Goal: Information Seeking & Learning: Learn about a topic

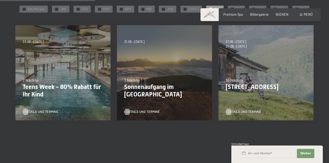
scroll to position [101, 0]
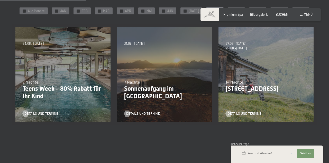
click at [307, 17] on div "Buchen Anfragen Premium Spa Bildergalerie BUCHEN Menü DE IT EN Gutschein Bilder…" at bounding box center [261, 14] width 104 height 5
click at [309, 15] on span "Menü" at bounding box center [308, 14] width 9 height 4
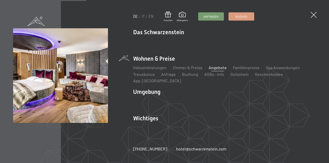
click at [193, 70] on link "Zimmer & Preise" at bounding box center [188, 67] width 30 height 5
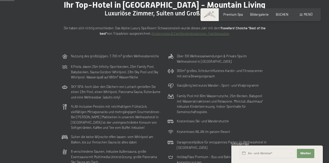
scroll to position [57, 0]
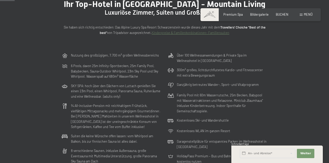
click at [238, 22] on div "Sie haben sich richtig entschieden: Das Alpine Luxury Spa Resort Schwarzenstein…" at bounding box center [165, 25] width 206 height 19
click at [240, 14] on span "Premium Spa" at bounding box center [233, 14] width 20 height 4
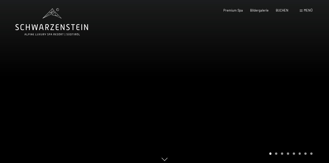
click at [264, 11] on span "Bildergalerie" at bounding box center [259, 10] width 19 height 4
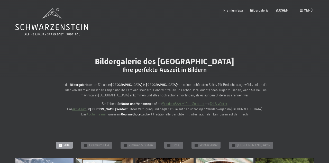
click at [189, 104] on link "Wandern&AktivitätenSommer" at bounding box center [183, 104] width 42 height 4
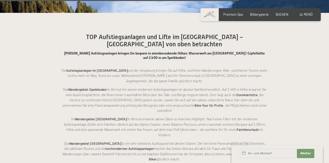
scroll to position [1562, 0]
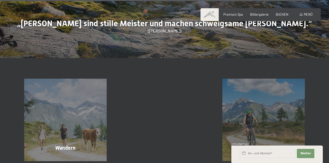
scroll to position [2056, 0]
click at [82, 92] on div "Wandern Mehr erfahren" at bounding box center [65, 120] width 99 height 83
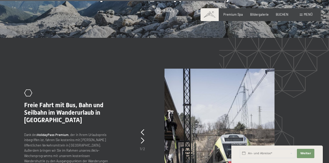
scroll to position [1114, 0]
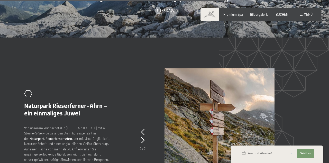
click at [139, 91] on div ".st0{fill:none;stroke:#FFFFFF;stroke-width:2;stroke-linecap:round;stroke-miterl…" at bounding box center [164, 134] width 281 height 132
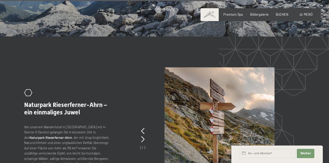
scroll to position [1115, 0]
click at [146, 92] on div ".st0{fill:none;stroke:#FFFFFF;stroke-width:2;stroke-linecap:round;stroke-miterl…" at bounding box center [164, 133] width 281 height 132
click at [143, 128] on icon at bounding box center [142, 131] width 3 height 6
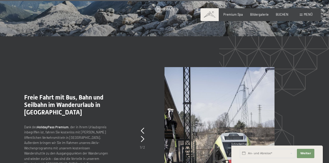
scroll to position [1114, 0]
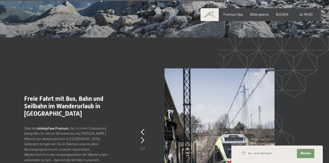
click at [144, 99] on span "Einwilligung Marketing*" at bounding box center [136, 96] width 42 height 5
click at [112, 99] on input "Einwilligung Marketing*" at bounding box center [109, 96] width 5 height 5
click at [145, 104] on div ".st0{fill:none;stroke:#FFFFFF;stroke-width:2;stroke-linecap:round;stroke-miterl…" at bounding box center [164, 134] width 281 height 132
click at [143, 99] on span "Einwilligung Marketing*" at bounding box center [136, 96] width 42 height 5
click at [112, 99] on input "Einwilligung Marketing*" at bounding box center [109, 96] width 5 height 5
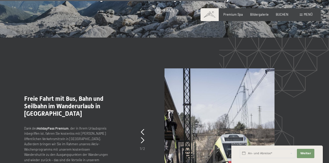
click at [146, 104] on div ".st0{fill:none;stroke:#FFFFFF;stroke-width:2;stroke-linecap:round;stroke-miterl…" at bounding box center [164, 134] width 281 height 132
click at [148, 99] on span "Einwilligung Marketing*" at bounding box center [136, 96] width 42 height 5
click at [112, 99] on input "Einwilligung Marketing*" at bounding box center [109, 96] width 5 height 5
click at [146, 103] on div ".st0{fill:none;stroke:#FFFFFF;stroke-width:2;stroke-linecap:round;stroke-miterl…" at bounding box center [164, 134] width 281 height 132
click at [163, 133] on div ".st0{fill:none;stroke:#FFFFFF;stroke-width:2;stroke-linecap:round;stroke-miterl…" at bounding box center [164, 134] width 281 height 132
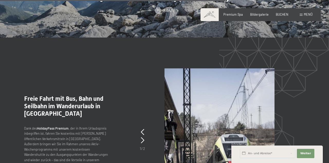
click at [141, 99] on span "Einwilligung Marketing*" at bounding box center [136, 96] width 42 height 5
click at [112, 99] on input "Einwilligung Marketing*" at bounding box center [109, 96] width 5 height 5
checkbox input "false"
click at [147, 104] on div ".st0{fill:none;stroke:#FFFFFF;stroke-width:2;stroke-linecap:round;stroke-miterl…" at bounding box center [164, 134] width 281 height 132
click at [149, 93] on div ".st0{fill:none;stroke:#FFFFFF;stroke-width:2;stroke-linecap:round;stroke-miterl…" at bounding box center [164, 134] width 281 height 132
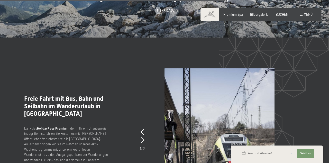
click at [144, 136] on div at bounding box center [142, 140] width 3 height 8
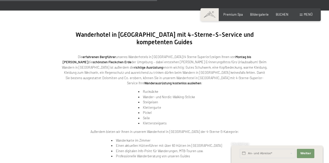
scroll to position [799, 0]
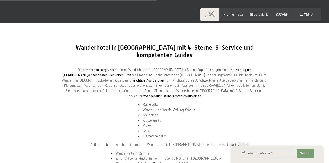
click at [308, 17] on div "Buchen Anfragen Premium Spa Bildergalerie BUCHEN Menü DE IT EN Gutschein Bilder…" at bounding box center [261, 14] width 104 height 5
click at [312, 15] on span "Menü" at bounding box center [308, 14] width 9 height 4
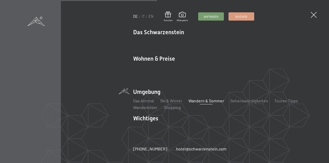
click at [158, 65] on li "Wohnen & Preise Inklusivleistungen [PERSON_NAME] & Preise Liste Angebote Liste …" at bounding box center [224, 69] width 183 height 29
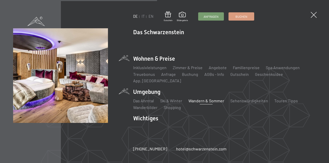
click at [290, 143] on div "DE IT EN Gutschein Bildergalerie Anfragen Buchen DE IT EN Das Schwarzenstein Ne…" at bounding box center [164, 81] width 329 height 163
click at [192, 70] on link "Zimmer & Preise" at bounding box center [188, 67] width 30 height 5
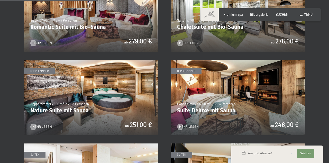
scroll to position [381, 0]
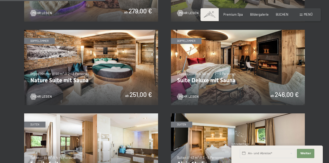
click at [194, 100] on img at bounding box center [238, 67] width 134 height 75
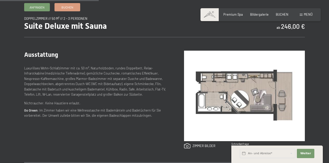
scroll to position [173, 0]
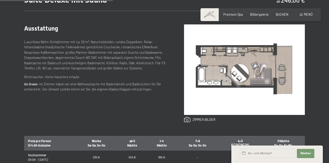
scroll to position [196, 0]
click at [261, 15] on span "Bildergalerie" at bounding box center [259, 14] width 19 height 4
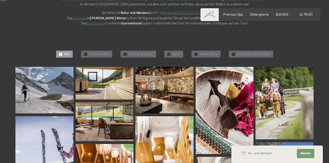
click at [153, 55] on span "Zimmer & Suiten" at bounding box center [141, 54] width 24 height 5
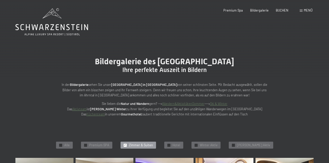
click at [308, 13] on div "Buchen Anfragen Premium Spa Bildergalerie BUCHEN Menü DE IT EN Gutschein Bilder…" at bounding box center [261, 10] width 104 height 5
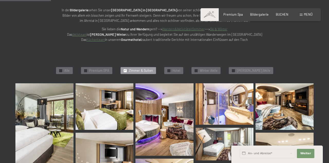
scroll to position [75, 0]
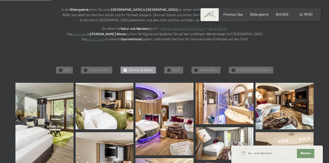
click at [180, 118] on img at bounding box center [165, 119] width 58 height 73
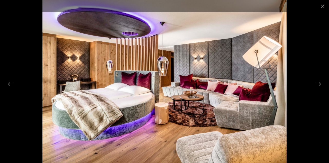
click at [321, 6] on button "Close gallery" at bounding box center [322, 6] width 13 height 12
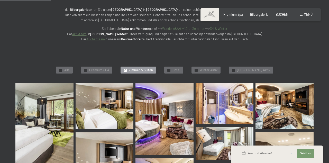
click at [311, 16] on span "Menü" at bounding box center [308, 14] width 9 height 4
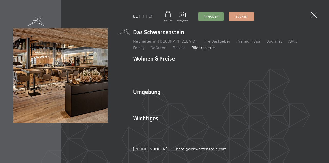
click at [157, 76] on li "Wohnen & Preise Inklusivleistungen Zimmer & Preise Liste Angebote Liste Familie…" at bounding box center [224, 69] width 183 height 29
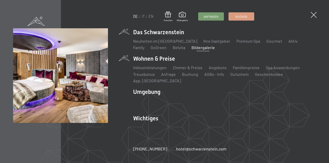
click at [191, 70] on link "Zimmer & Preise" at bounding box center [188, 67] width 30 height 5
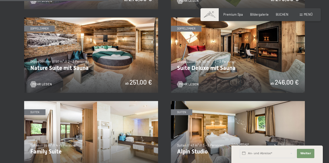
scroll to position [423, 0]
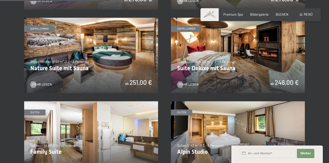
click at [198, 85] on span "Mehr Lesen" at bounding box center [189, 84] width 20 height 5
click at [114, 82] on img at bounding box center [91, 55] width 134 height 75
click at [254, 74] on img at bounding box center [238, 55] width 134 height 75
click at [128, 74] on img at bounding box center [91, 55] width 134 height 75
click at [234, 63] on img at bounding box center [238, 55] width 134 height 75
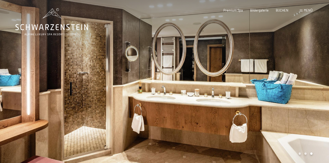
click at [258, 59] on div at bounding box center [247, 83] width 165 height 167
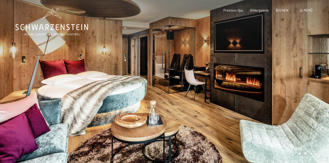
click at [263, 51] on div at bounding box center [247, 83] width 165 height 167
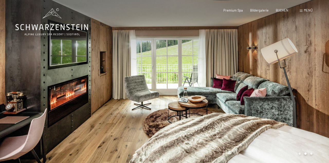
click at [310, 13] on div "Buchen Anfragen Premium Spa Bildergalerie BUCHEN Menü DE IT EN Gutschein Bilder…" at bounding box center [261, 10] width 104 height 5
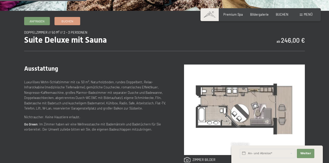
scroll to position [157, 0]
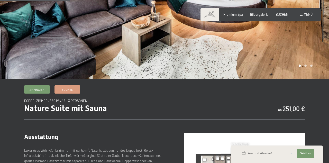
scroll to position [121, 0]
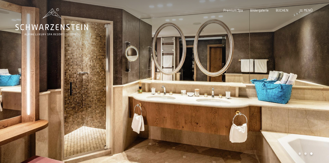
click at [235, 11] on span "Premium Spa" at bounding box center [233, 10] width 20 height 4
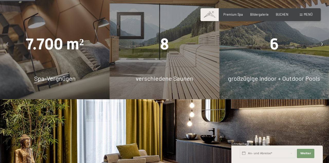
scroll to position [316, 0]
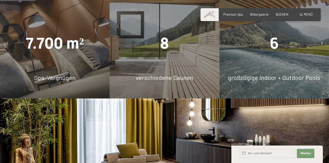
click at [175, 70] on div "8 verschiedene Saunen" at bounding box center [165, 44] width 110 height 110
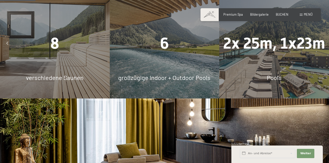
click at [64, 55] on div "8" at bounding box center [55, 44] width 110 height 22
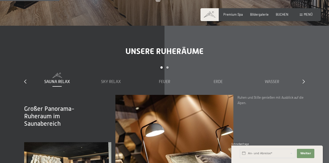
scroll to position [530, 0]
click at [302, 95] on div "slide 1 to 5 of 7 Sauna Relax Sky Relax Feuer Erde Wasser Luft Wolke 7" at bounding box center [164, 80] width 281 height 29
click at [308, 101] on div "Unsere Ruheräume slide 1 to 5 of 7 Sauna Relax Sky Relax Feuer Erde Wasser Luft…" at bounding box center [165, 129] width 312 height 167
click at [309, 103] on div "Unsere Ruheräume slide 1 to 5 of 7 Sauna Relax Sky Relax Feuer Erde Wasser Luft…" at bounding box center [165, 129] width 312 height 167
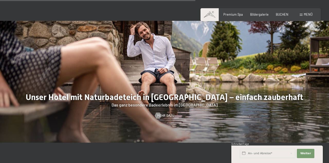
scroll to position [1529, 0]
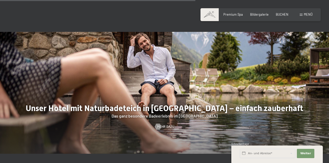
click at [311, 16] on div "Menü" at bounding box center [306, 14] width 13 height 5
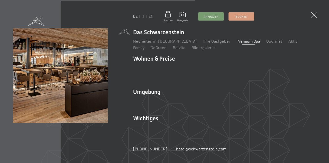
click at [127, 19] on img at bounding box center [63, 63] width 127 height 127
click at [148, 118] on li "Wichtiges Lage & Anreise Online bezahlen Webcam & Wetter Downloads" at bounding box center [224, 124] width 183 height 20
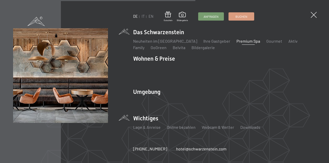
click at [329, 128] on div "DE IT EN Gutschein Bildergalerie Anfragen Buchen DE IT EN Das Schwarzenstein Ne…" at bounding box center [164, 81] width 329 height 163
click at [182, 126] on link "Online bezahlen" at bounding box center [181, 127] width 29 height 5
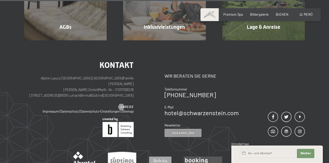
scroll to position [368, 0]
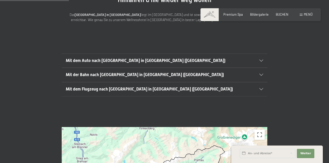
scroll to position [90, 0]
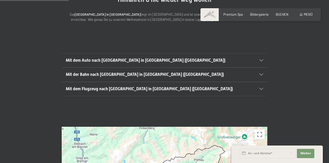
click at [262, 53] on div "Mit dem Auto nach [GEOGRAPHIC_DATA] in [GEOGRAPHIC_DATA] ([GEOGRAPHIC_DATA])" at bounding box center [165, 60] width 198 height 14
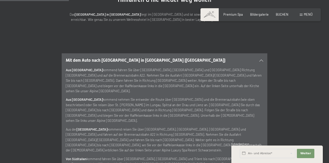
click at [261, 55] on div "Mit dem Auto nach [GEOGRAPHIC_DATA] in [GEOGRAPHIC_DATA] ([GEOGRAPHIC_DATA])" at bounding box center [165, 60] width 198 height 14
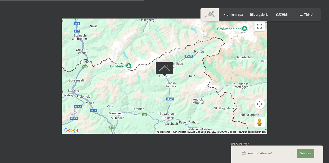
scroll to position [199, 0]
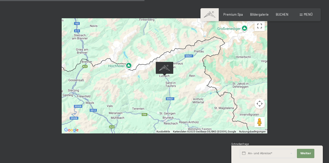
click at [228, 94] on div "Um von einem Element zum anderen zu gelangen, drückst du die Pfeiltasten entspr…" at bounding box center [165, 75] width 206 height 115
click at [221, 103] on div "Um von einem Element zum anderen zu gelangen, drückst du die Pfeiltasten entspr…" at bounding box center [165, 75] width 206 height 115
click at [215, 106] on div "Um von einem Element zum anderen zu gelangen, drückst du die Pfeiltasten entspr…" at bounding box center [165, 75] width 206 height 115
click at [201, 88] on div "Um von einem Element zum anderen zu gelangen, drückst du die Pfeiltasten entspr…" at bounding box center [165, 75] width 206 height 115
click at [208, 86] on div "Um von einem Element zum anderen zu gelangen, drückst du die Pfeiltasten entspr…" at bounding box center [165, 75] width 206 height 115
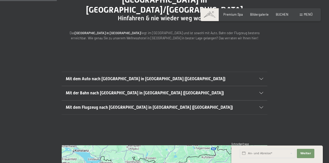
scroll to position [52, 0]
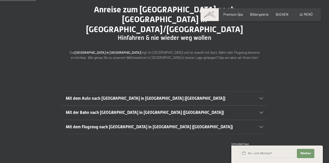
click at [312, 13] on span "Menü" at bounding box center [308, 14] width 9 height 4
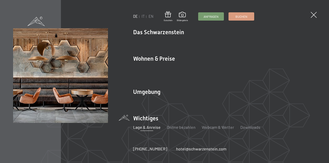
click at [320, 94] on div "DE IT EN Gutschein Bildergalerie Anfragen Buchen DE IT EN Das Schwarzenstein Ne…" at bounding box center [164, 81] width 329 height 163
click at [154, 96] on div "Das Ahrntal Ski & Winter Skifahren Skischule Wandern & Sommer Wandern Biken Seh…" at bounding box center [224, 103] width 183 height 14
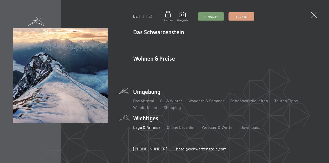
click at [252, 105] on ul "Das Ahrntal Ski & Winter Skifahren Skischule Wandern & Sommer Wandern Biken Seh…" at bounding box center [224, 104] width 183 height 12
click at [250, 100] on link "Sehenswürdigkeiten" at bounding box center [249, 100] width 38 height 5
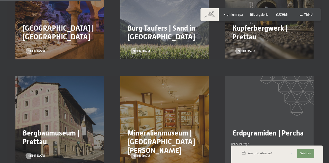
scroll to position [317, 0]
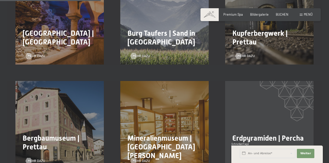
click at [311, 16] on span "Menü" at bounding box center [308, 14] width 9 height 4
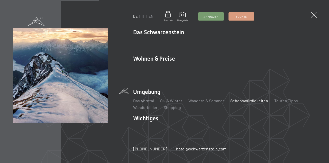
click at [173, 39] on div "Neuheiten im Schwarzenstein Ihre Gastgeber Premium Spa Gourmet Aktiv Wochenprog…" at bounding box center [224, 43] width 183 height 14
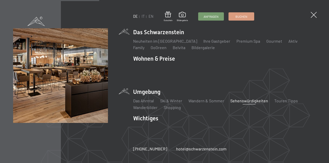
click at [266, 44] on li "Gourmet" at bounding box center [274, 41] width 16 height 6
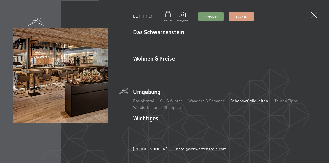
click at [266, 43] on link "Gourmet" at bounding box center [274, 41] width 16 height 5
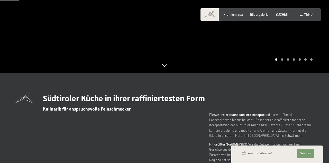
scroll to position [94, 0]
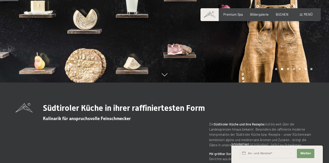
scroll to position [83, 0]
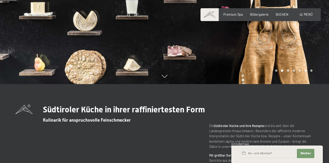
click at [304, 51] on div at bounding box center [247, 0] width 165 height 167
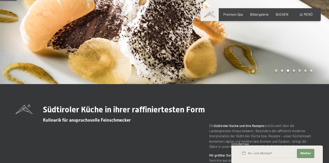
click at [306, 50] on div at bounding box center [247, 0] width 165 height 167
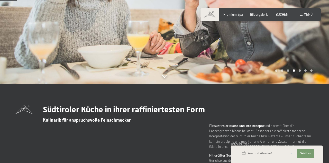
click at [303, 49] on div at bounding box center [247, 0] width 165 height 167
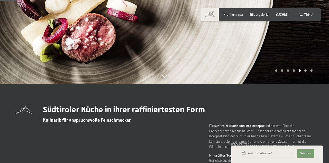
click at [300, 53] on div at bounding box center [247, 0] width 165 height 167
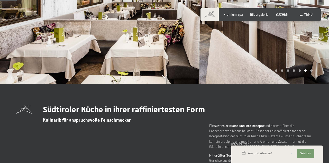
click at [297, 53] on div at bounding box center [247, 0] width 165 height 167
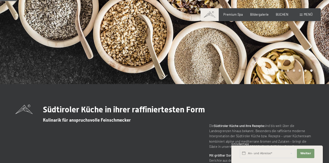
click at [295, 52] on div at bounding box center [247, 0] width 165 height 167
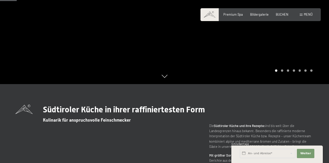
click at [287, 61] on div at bounding box center [247, 0] width 165 height 167
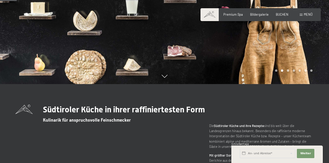
click at [278, 69] on div at bounding box center [247, 0] width 165 height 167
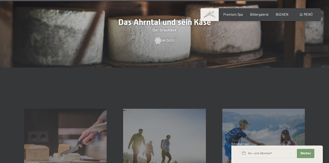
scroll to position [1304, 0]
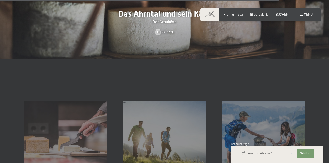
click at [263, 17] on div "Buchen Anfragen Premium Spa Bildergalerie BUCHEN Menü DE IT EN Gutschein Bilder…" at bounding box center [261, 14] width 104 height 5
click at [267, 17] on div "Buchen Anfragen Premium Spa Bildergalerie BUCHEN Menü DE IT EN Gutschein Bilder…" at bounding box center [261, 14] width 104 height 5
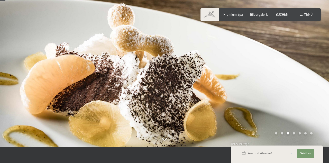
scroll to position [0, 0]
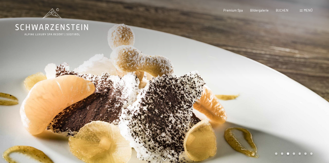
click at [259, 12] on span "Bildergalerie" at bounding box center [259, 10] width 19 height 4
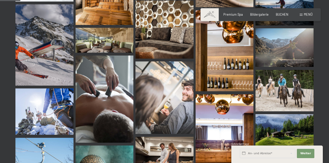
scroll to position [290, 0]
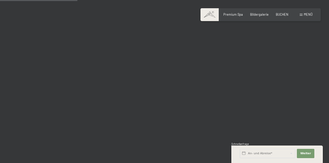
scroll to position [1100, 0]
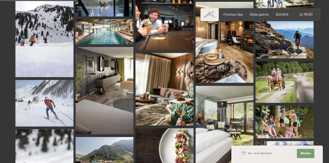
click at [221, 62] on img at bounding box center [225, 42] width 58 height 81
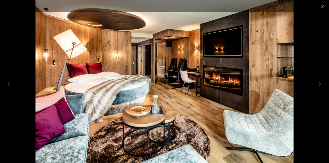
click at [319, 89] on button "Next slide" at bounding box center [318, 84] width 11 height 10
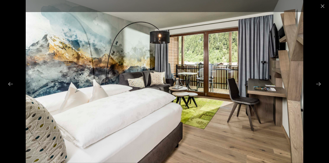
click at [321, 89] on button "Next slide" at bounding box center [318, 84] width 11 height 10
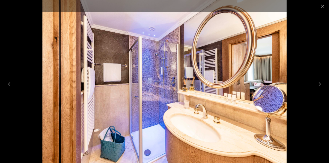
click at [321, 89] on button "Next slide" at bounding box center [318, 84] width 11 height 10
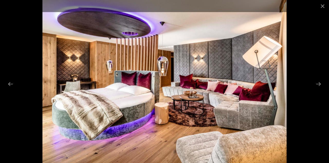
click at [321, 89] on button "Next slide" at bounding box center [318, 84] width 11 height 10
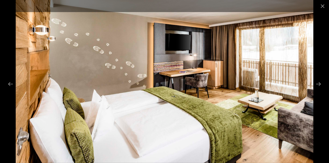
click at [320, 89] on button "Next slide" at bounding box center [318, 84] width 11 height 10
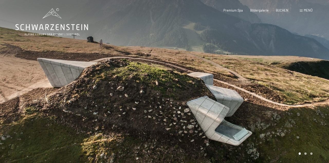
click at [307, 11] on span "Menü" at bounding box center [308, 10] width 9 height 4
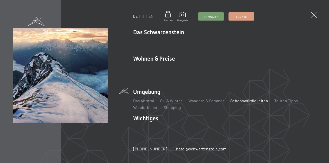
click at [150, 117] on li "Wichtiges Lage & Anreise Online bezahlen Webcam & Wetter Downloads" at bounding box center [224, 124] width 183 height 20
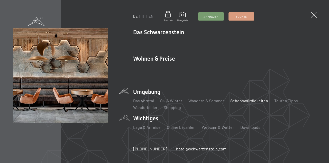
click at [180, 41] on div "Neuheiten im Schwarzenstein Ihre Gastgeber Premium Spa Gourmet Aktiv Wochenprog…" at bounding box center [224, 43] width 183 height 14
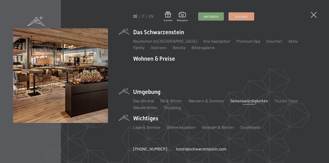
click at [184, 43] on link "Neuheiten im [GEOGRAPHIC_DATA]" at bounding box center [165, 41] width 64 height 5
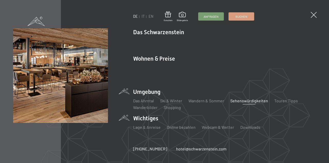
click at [215, 43] on link "Ihre Gastgeber" at bounding box center [216, 41] width 27 height 5
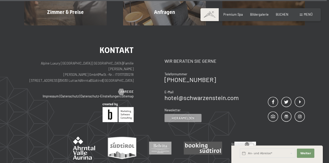
scroll to position [1612, 0]
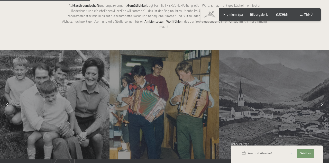
scroll to position [364, 0]
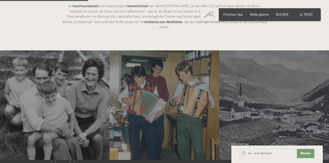
click at [319, 100] on div at bounding box center [322, 105] width 10 height 10
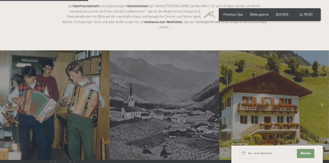
click at [318, 90] on div at bounding box center [274, 105] width 110 height 110
click at [320, 100] on div at bounding box center [322, 105] width 10 height 10
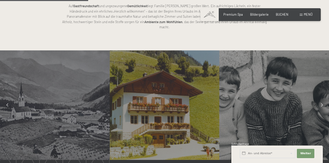
click at [321, 100] on div at bounding box center [322, 105] width 10 height 10
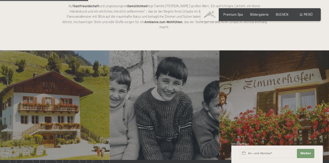
click at [320, 90] on div at bounding box center [274, 105] width 110 height 110
click at [321, 100] on div at bounding box center [322, 105] width 10 height 10
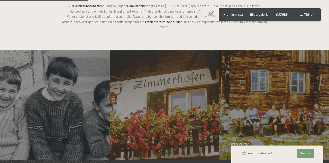
click at [322, 100] on div at bounding box center [322, 105] width 10 height 10
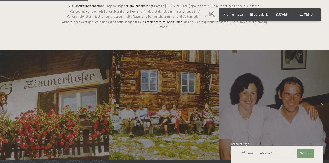
click at [323, 101] on div at bounding box center [274, 105] width 110 height 110
click at [323, 100] on div at bounding box center [322, 105] width 10 height 10
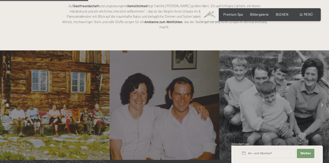
click at [322, 89] on div at bounding box center [274, 105] width 110 height 110
click at [322, 100] on div at bounding box center [322, 105] width 10 height 10
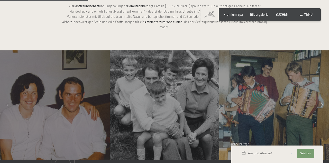
click at [323, 100] on div at bounding box center [322, 105] width 10 height 10
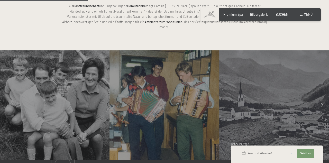
click at [321, 90] on div at bounding box center [274, 105] width 110 height 110
click at [322, 104] on icon at bounding box center [322, 105] width 2 height 3
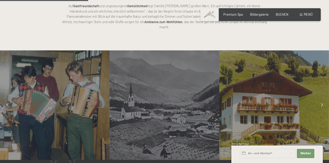
click at [323, 100] on div at bounding box center [322, 105] width 10 height 10
